Goal: Information Seeking & Learning: Check status

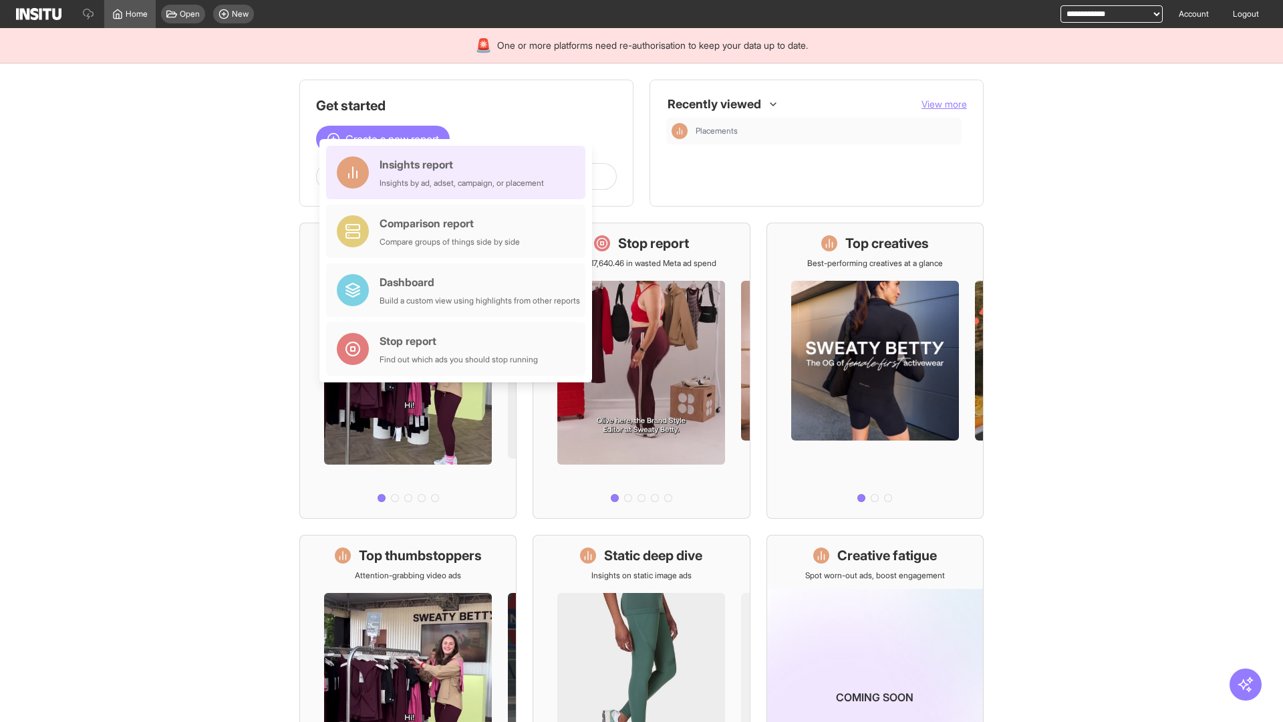
click at [459, 172] on div "Insights report Insights by ad, adset, campaign, or placement" at bounding box center [462, 172] width 164 height 32
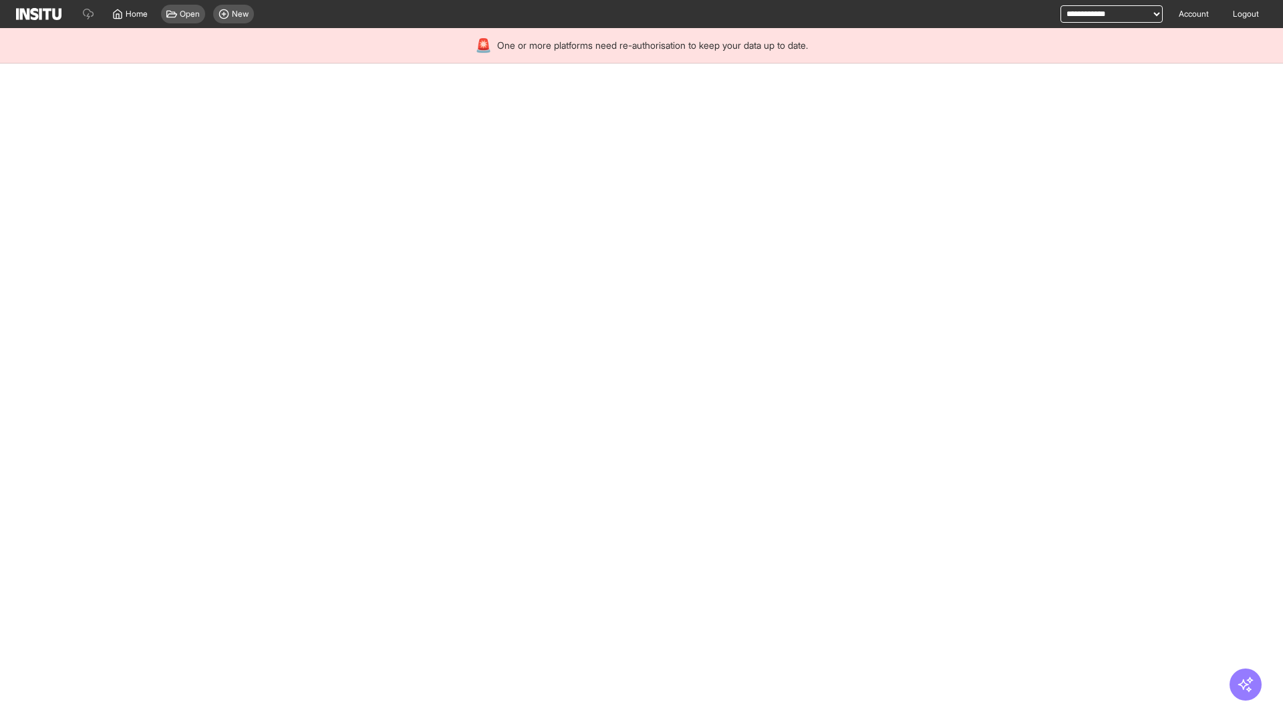
select select "**"
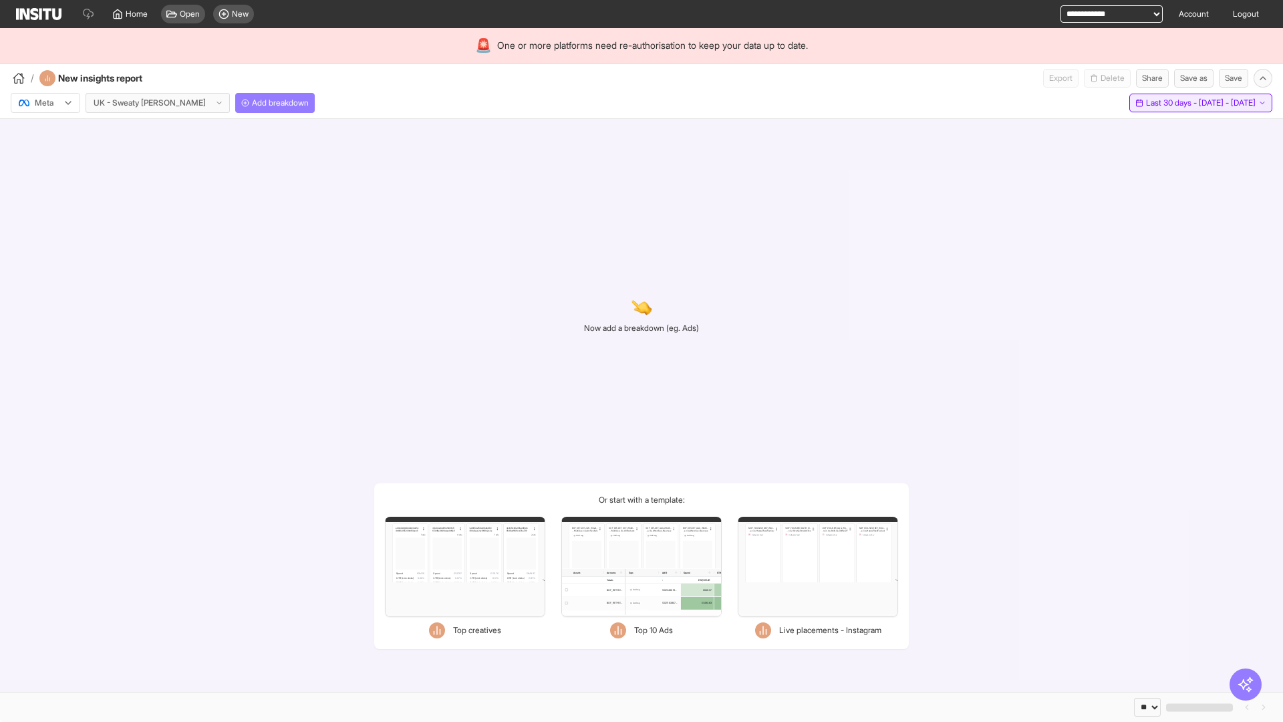
click at [1172, 103] on span "Last 30 days - [DATE] - [DATE]" at bounding box center [1201, 103] width 110 height 11
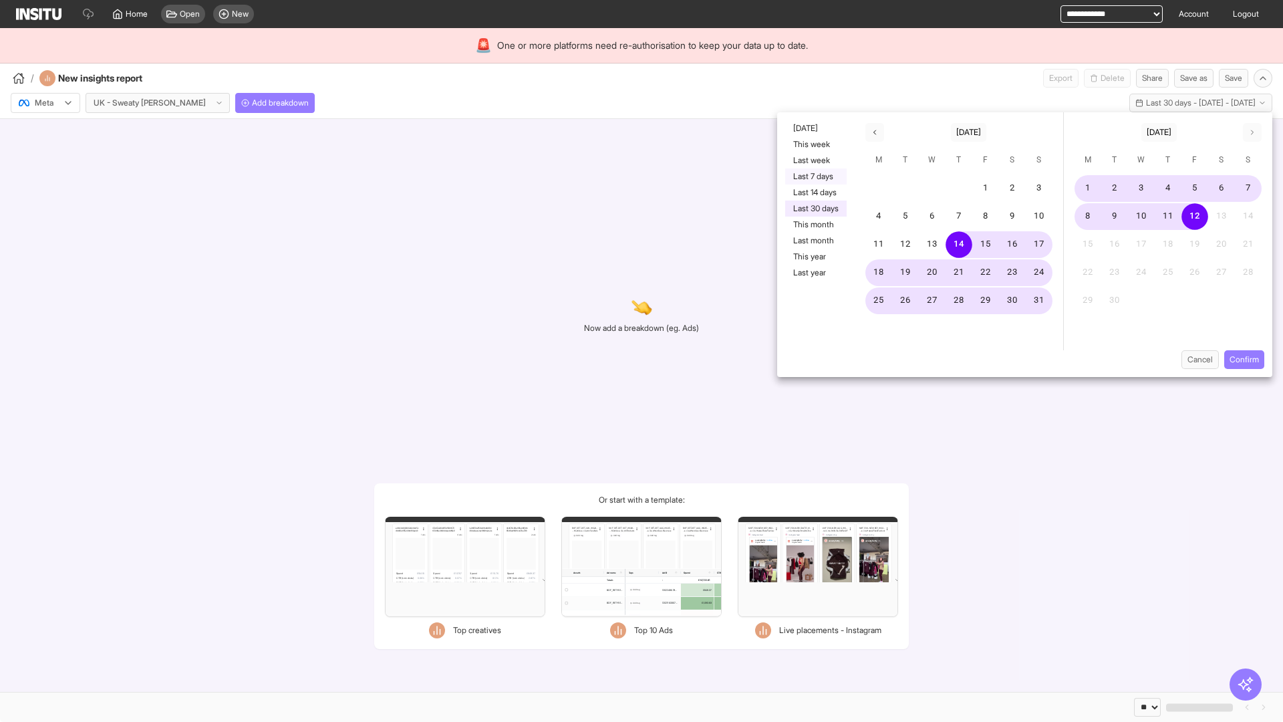
click at [815, 176] on button "Last 7 days" at bounding box center [815, 176] width 61 height 16
